Goal: Obtain resource: Download file/media

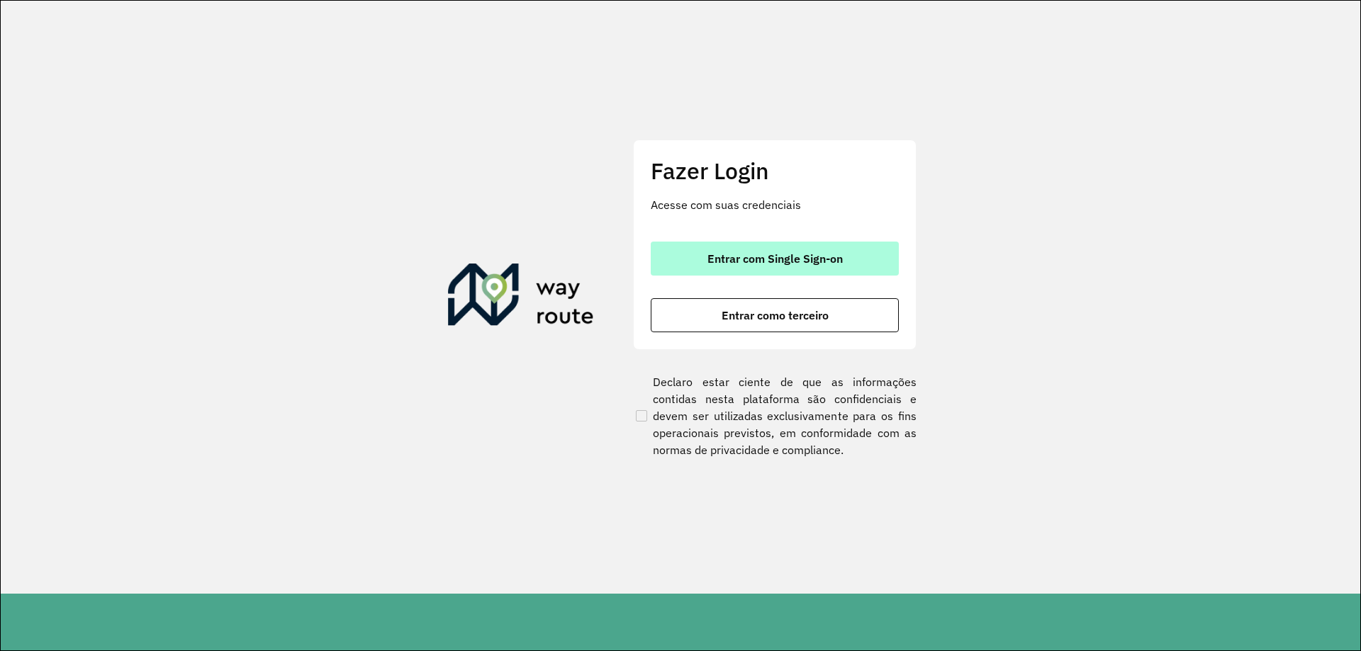
click at [788, 272] on button "Entrar com Single Sign-on" at bounding box center [775, 259] width 248 height 34
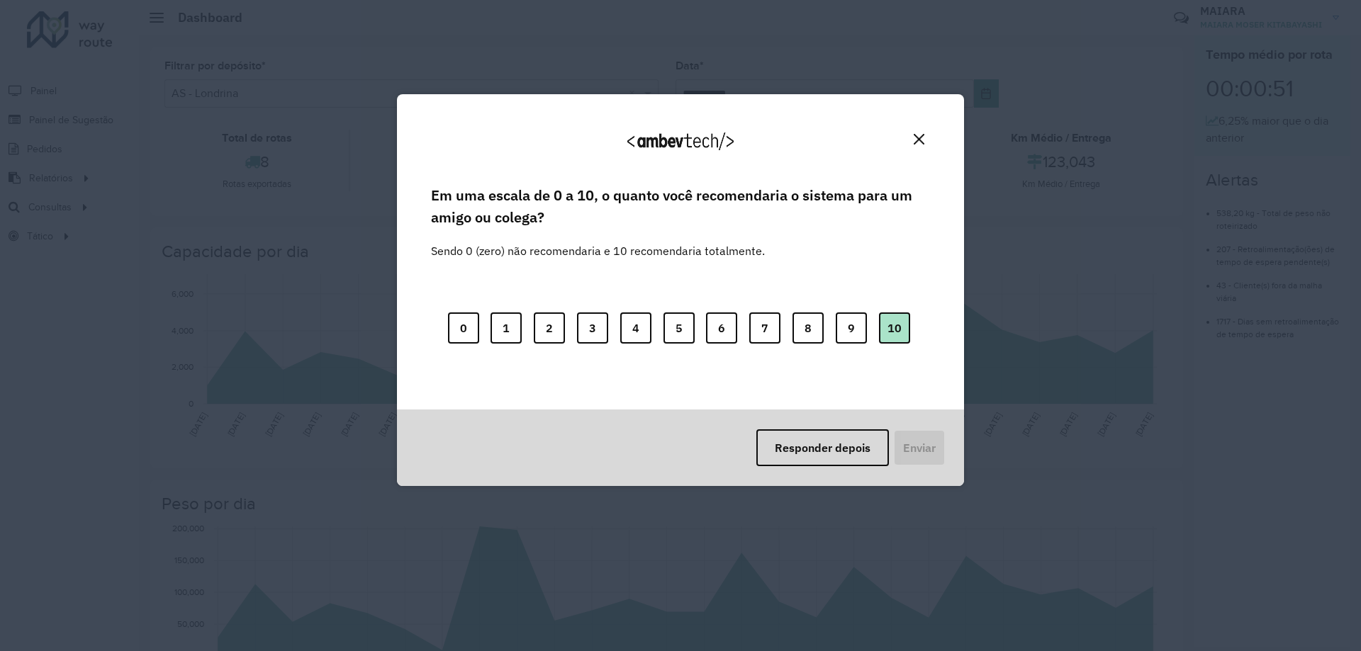
click at [894, 342] on button "10" at bounding box center [894, 328] width 31 height 31
click at [908, 460] on button "Enviar" at bounding box center [918, 448] width 52 height 37
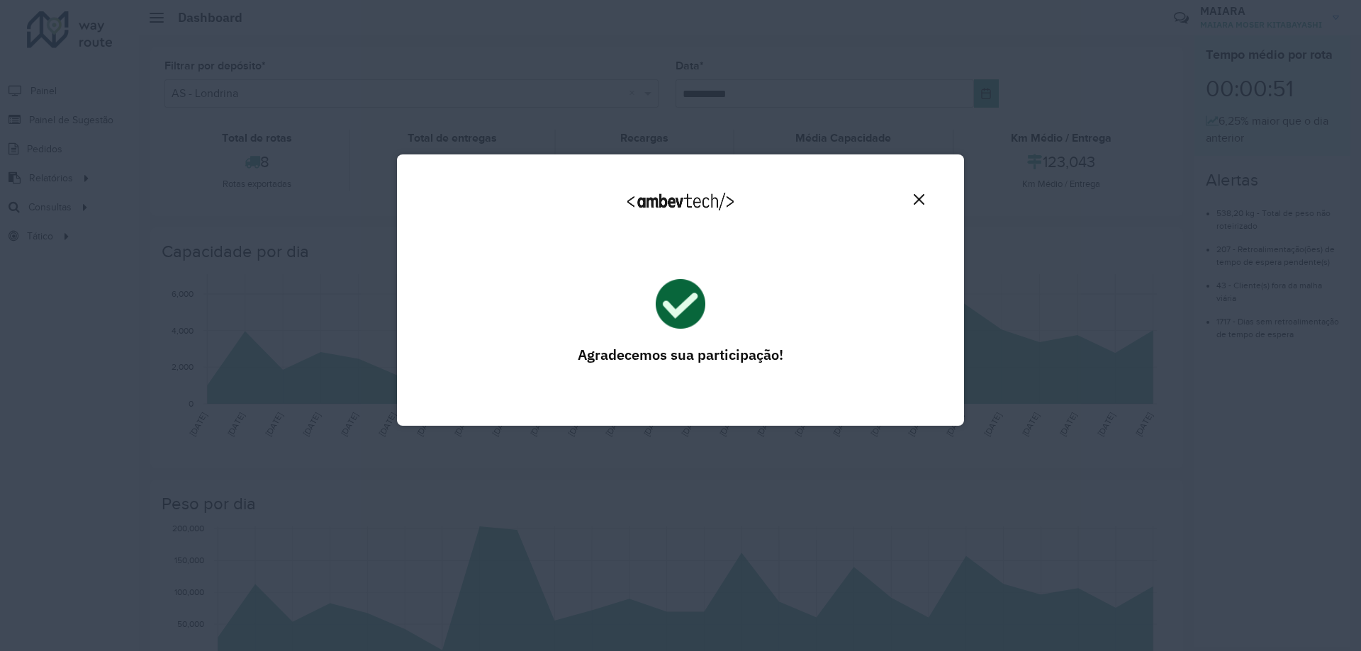
click at [920, 198] on img "Close" at bounding box center [919, 199] width 11 height 11
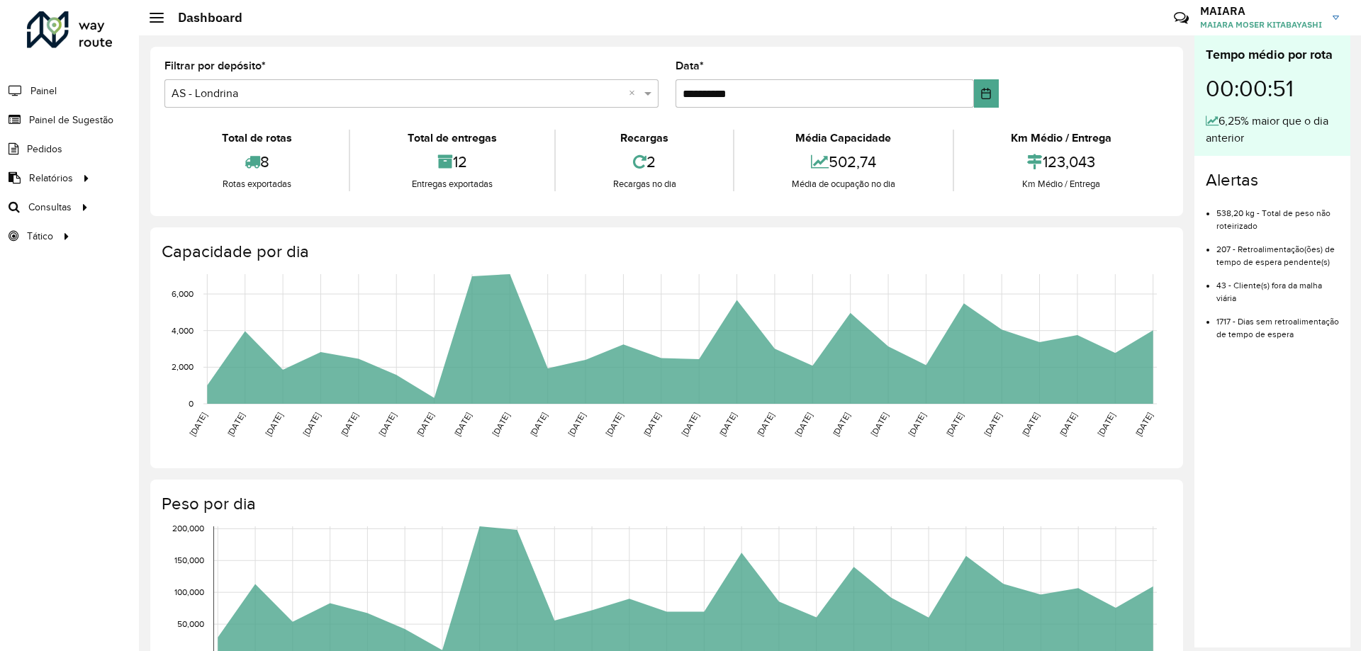
scroll to position [142, 0]
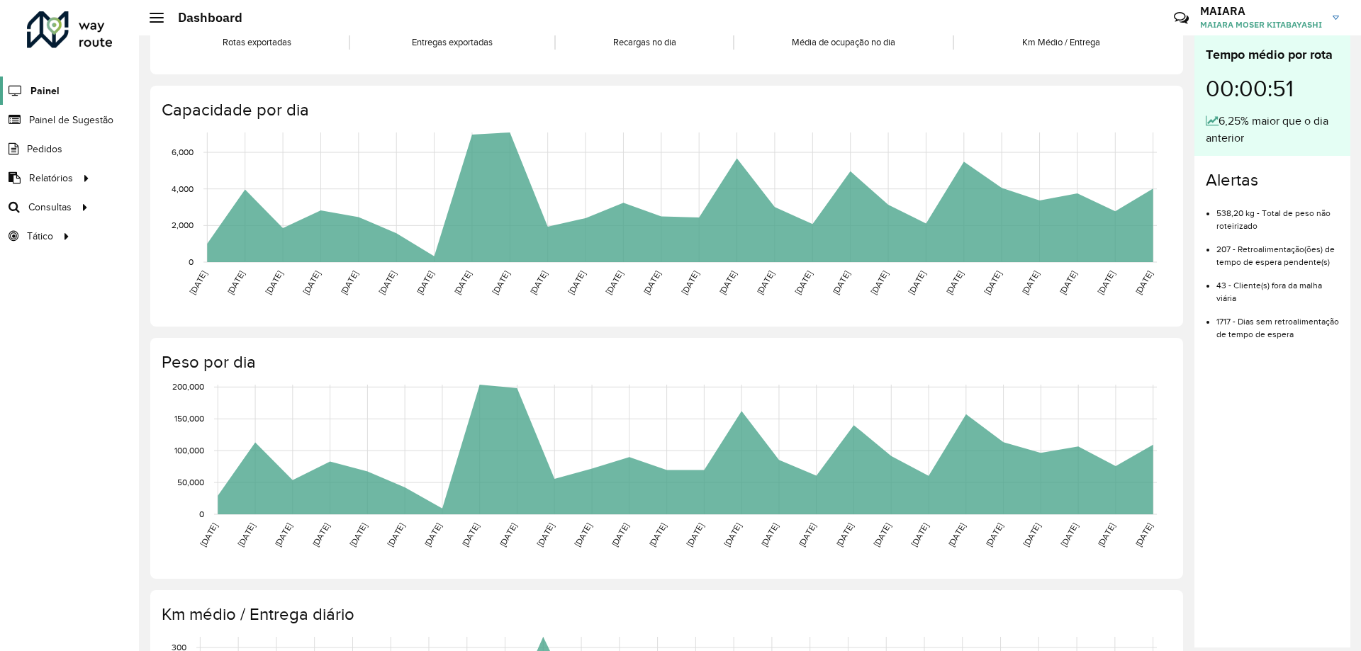
click at [36, 82] on link "Painel" at bounding box center [30, 91] width 60 height 28
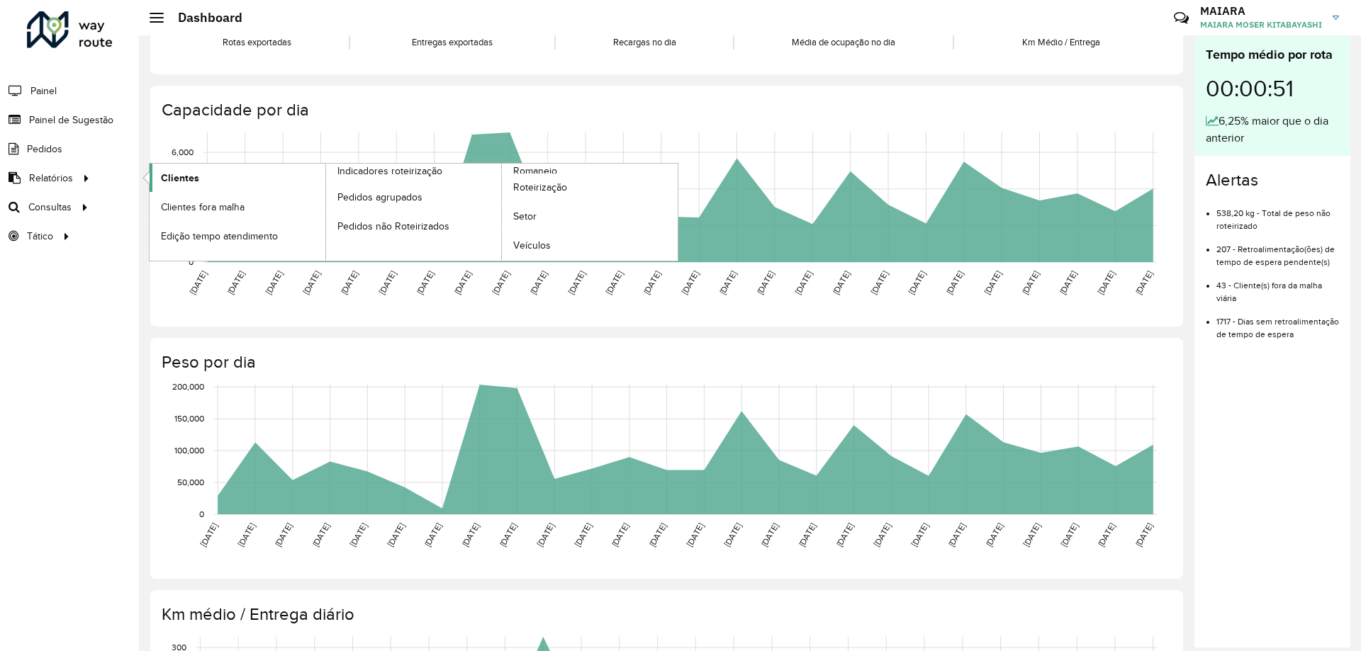
click at [169, 180] on span "Clientes" at bounding box center [180, 178] width 38 height 15
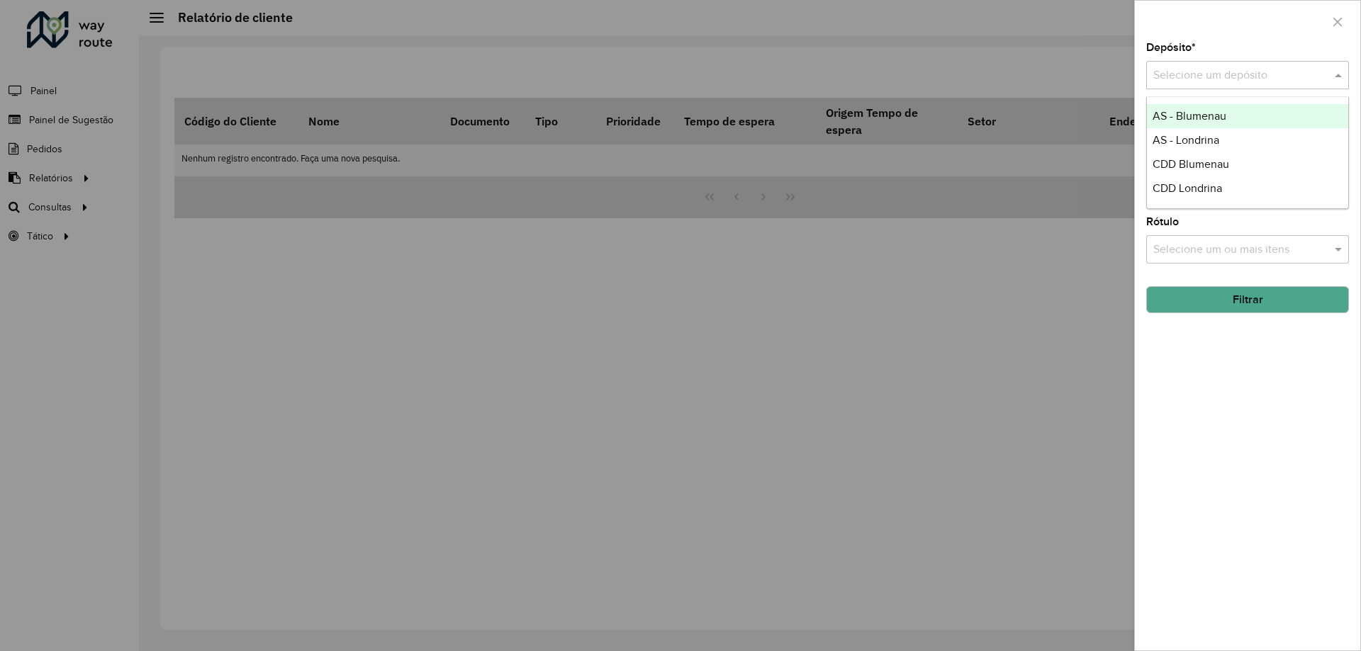
click at [1240, 77] on input "text" at bounding box center [1233, 75] width 160 height 17
click at [1218, 113] on span "AS - Blumenau" at bounding box center [1190, 116] width 74 height 12
click at [1205, 132] on input "text" at bounding box center [1240, 133] width 181 height 17
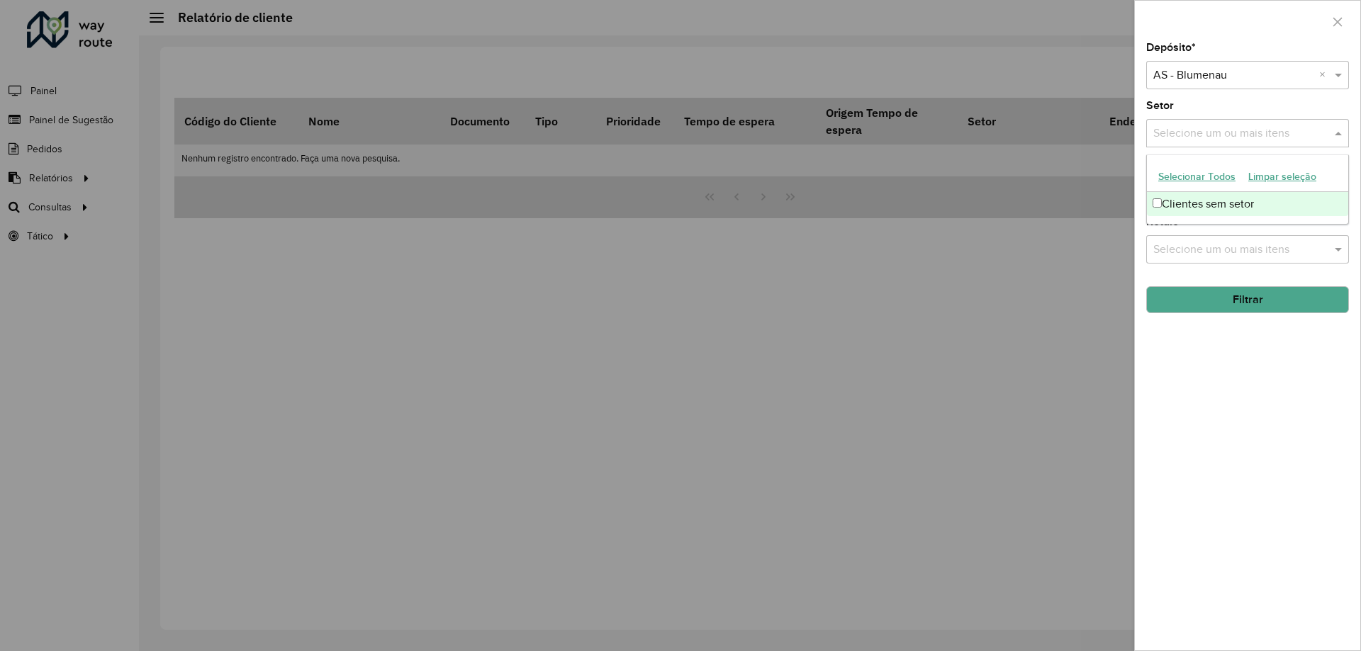
click at [1216, 204] on div "Clientes sem setor" at bounding box center [1247, 204] width 201 height 24
click at [1251, 133] on span "×" at bounding box center [1251, 133] width 13 height 17
click at [1246, 354] on div "Depósito * Selecione um depósito × AS - Blumenau × Setor Selecione um ou mais i…" at bounding box center [1247, 347] width 225 height 608
click at [1212, 194] on input "text" at bounding box center [1240, 192] width 181 height 17
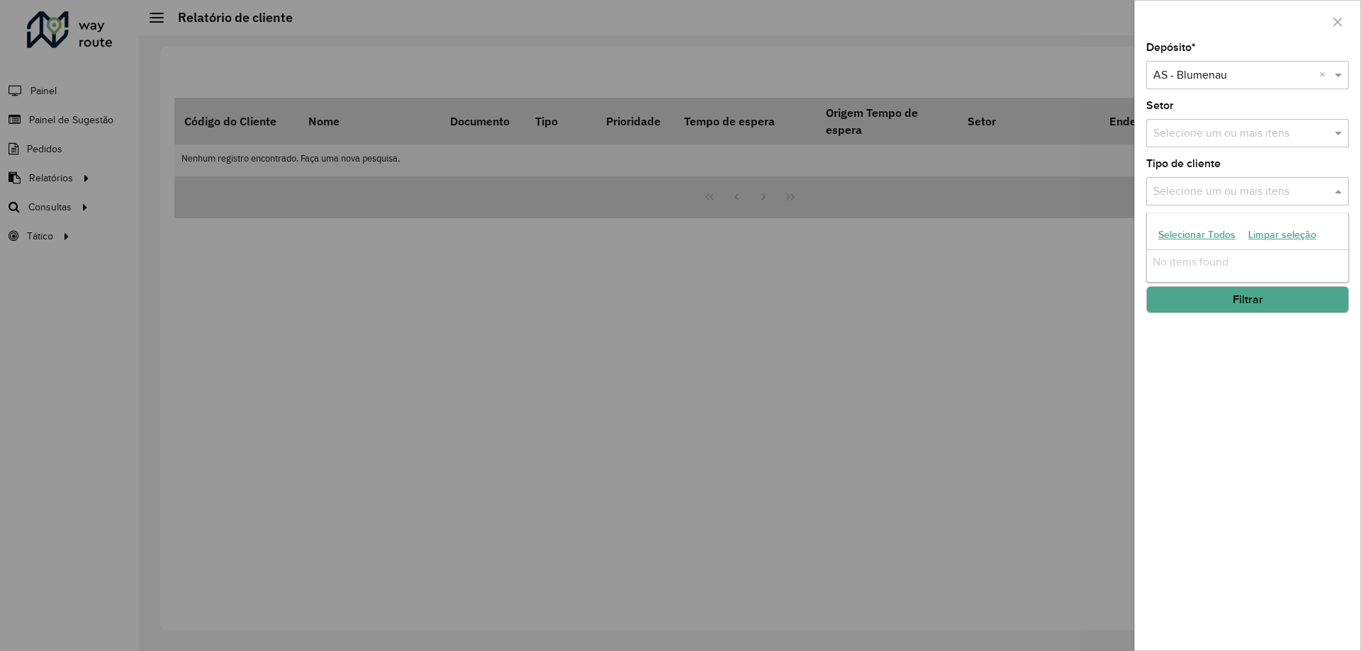
click at [1260, 354] on div "Depósito * Selecione um depósito × AS - Blumenau × Setor Selecione um ou mais i…" at bounding box center [1247, 347] width 225 height 608
click at [1245, 293] on button "Filtrar" at bounding box center [1247, 299] width 203 height 27
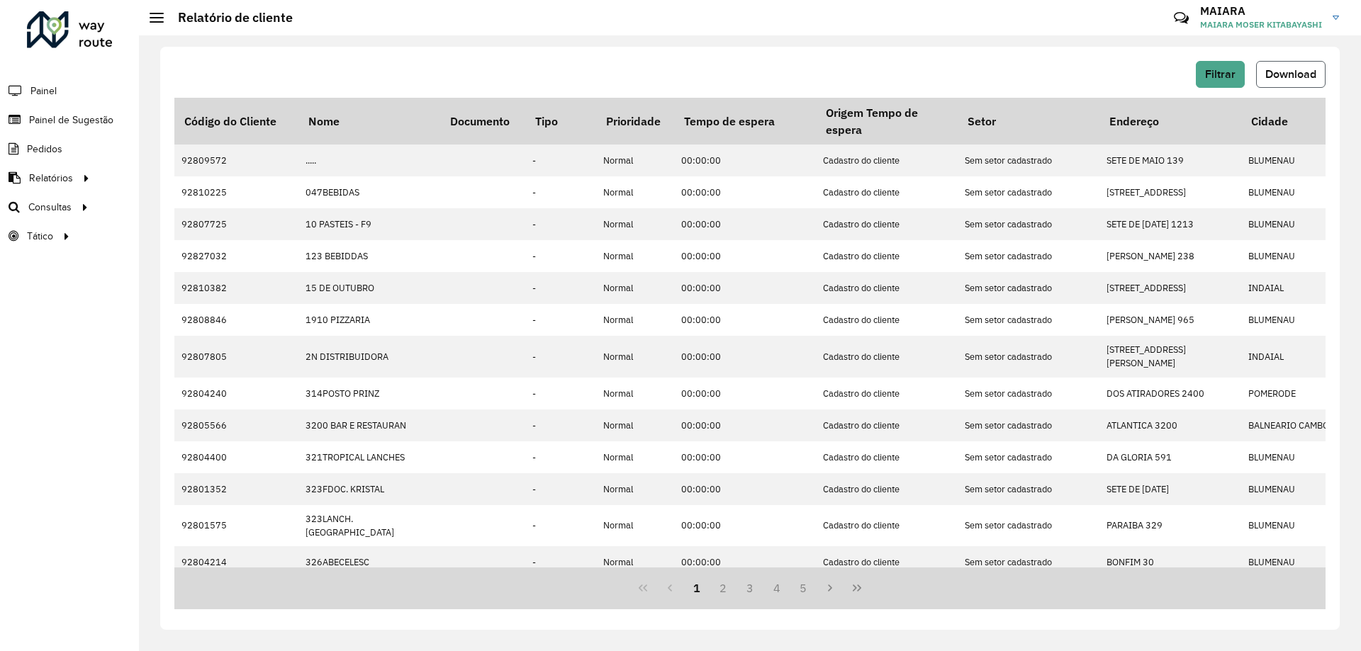
click at [1318, 79] on button "Download" at bounding box center [1290, 74] width 69 height 27
